Goal: Task Accomplishment & Management: Complete application form

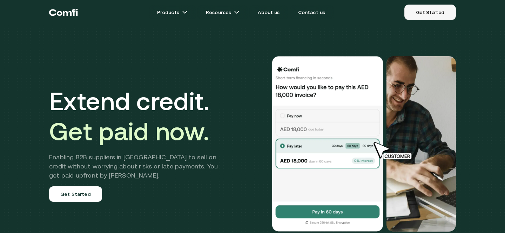
click at [439, 14] on link "Get Started" at bounding box center [431, 12] width 52 height 15
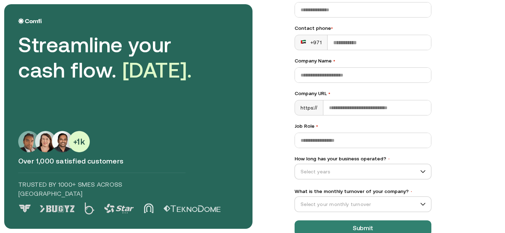
scroll to position [107, 0]
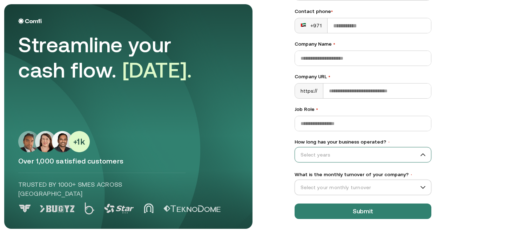
click at [402, 153] on input "How long has your business operated? •" at bounding box center [360, 155] width 130 height 11
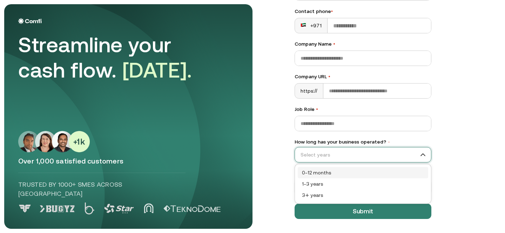
click at [402, 153] on input "How long has your business operated? •" at bounding box center [360, 155] width 130 height 11
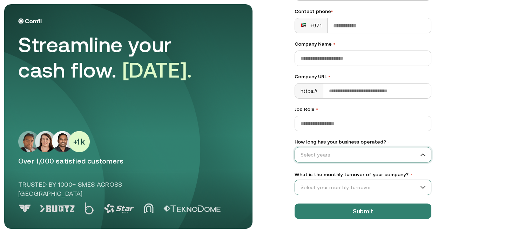
click at [397, 186] on input "What is the monthly turnover of your company? •" at bounding box center [360, 187] width 130 height 11
click at [477, 170] on main "Streamline your cash flow. [DATE]. Over 1,000 satisfied customers Trusted by 10…" at bounding box center [252, 116] width 505 height 233
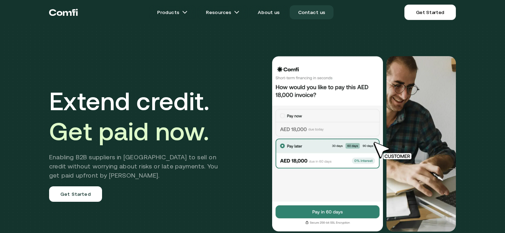
click at [304, 15] on link "Contact us" at bounding box center [312, 12] width 44 height 14
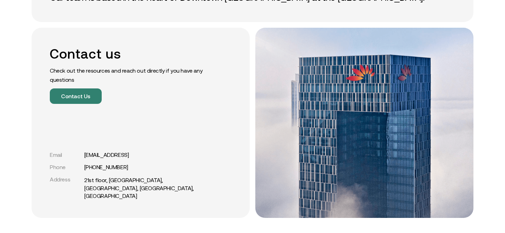
scroll to position [92, 0]
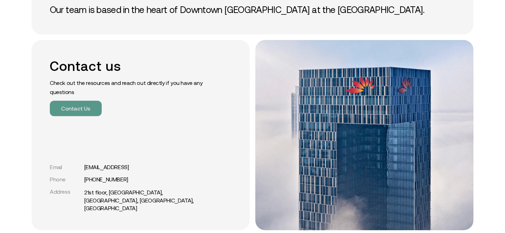
click at [90, 108] on button "Contact Us" at bounding box center [76, 108] width 52 height 15
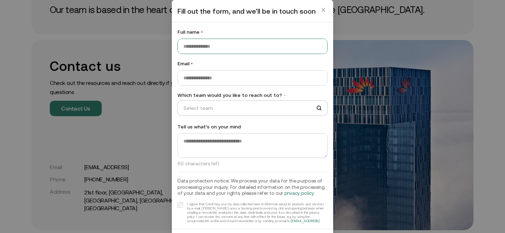
click at [199, 53] on input "Full name •" at bounding box center [253, 46] width 150 height 15
type input "**********"
click at [211, 81] on input "Email •" at bounding box center [253, 78] width 150 height 15
type input "**********"
click at [245, 106] on input "Which team would you like to reach out to? •" at bounding box center [249, 108] width 143 height 11
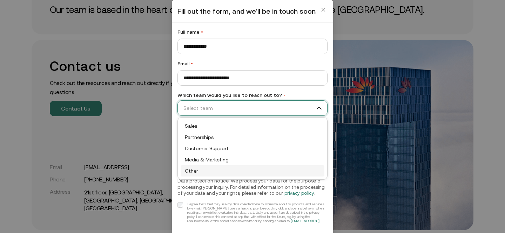
click at [230, 172] on div "Other" at bounding box center [252, 171] width 135 height 8
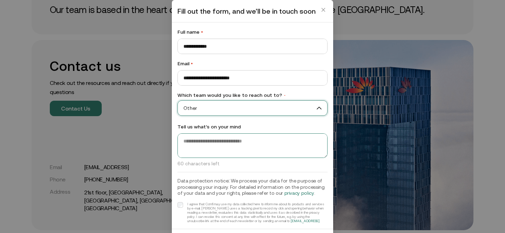
click at [218, 157] on textarea at bounding box center [253, 145] width 150 height 25
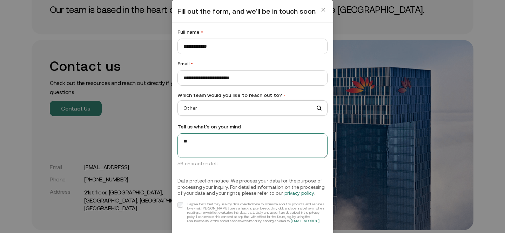
type textarea "*"
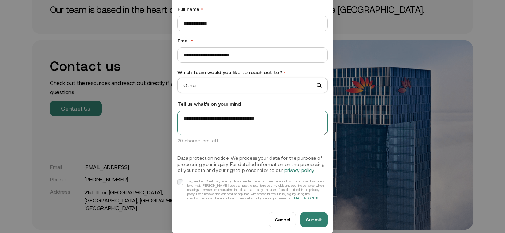
type textarea "**********"
click at [313, 215] on button "Submit" at bounding box center [313, 219] width 27 height 15
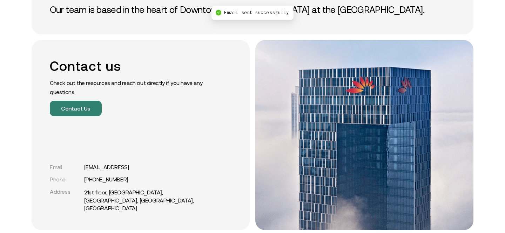
scroll to position [0, 0]
